Goal: Navigation & Orientation: Find specific page/section

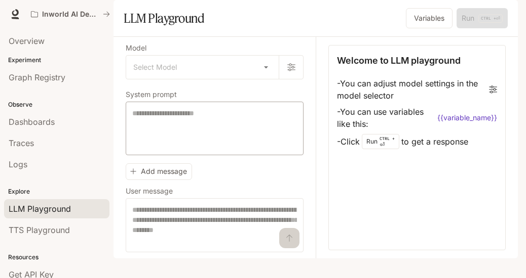
scroll to position [16, 0]
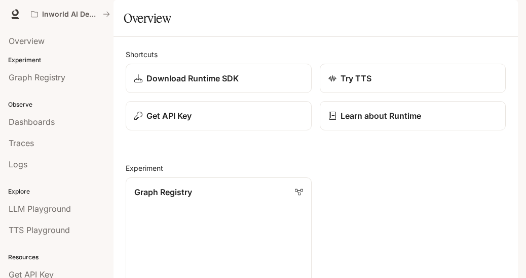
scroll to position [493, 0]
